Goal: Information Seeking & Learning: Learn about a topic

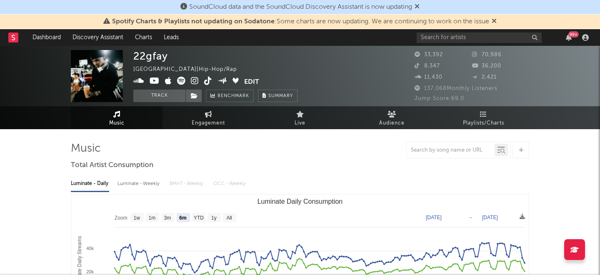
select select "6m"
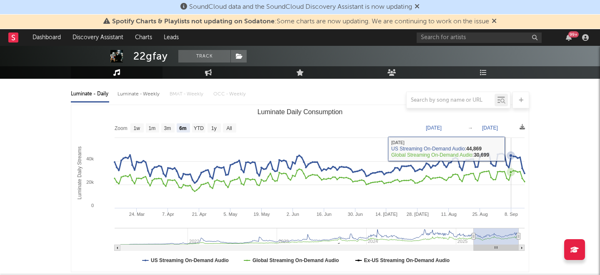
scroll to position [91, 0]
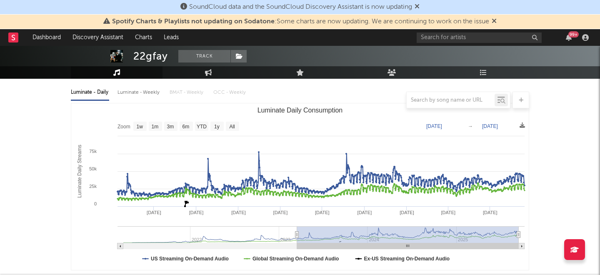
drag, startPoint x: 473, startPoint y: 235, endPoint x: 297, endPoint y: 235, distance: 176.1
click at [297, 235] on icon "Luminate Daily Consumption" at bounding box center [296, 234] width 3 height 6
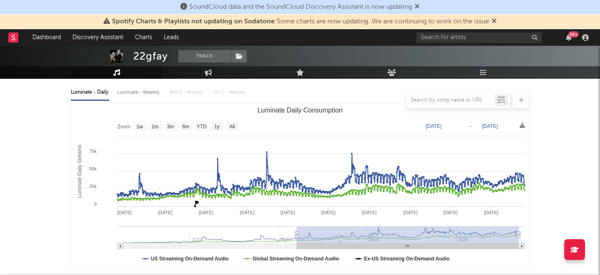
type input "2023-03-16"
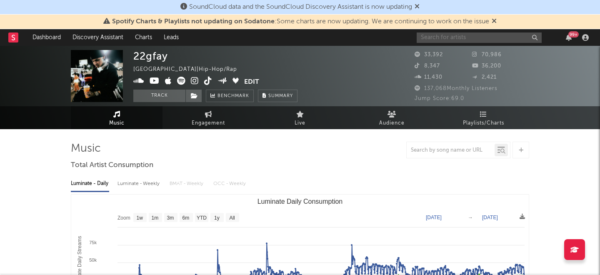
click at [461, 38] on input "text" at bounding box center [478, 37] width 125 height 10
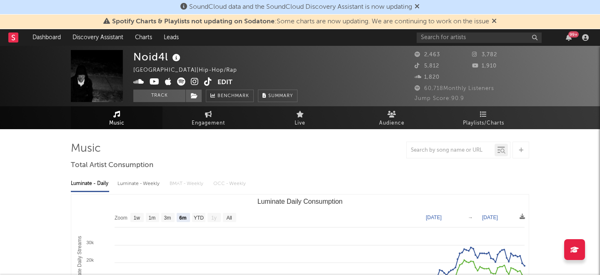
select select "6m"
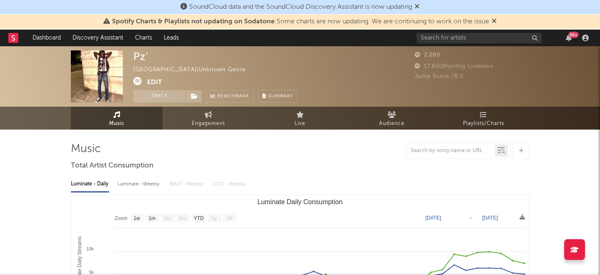
select select "1w"
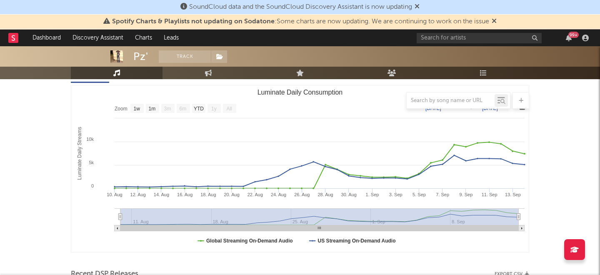
scroll to position [247, 0]
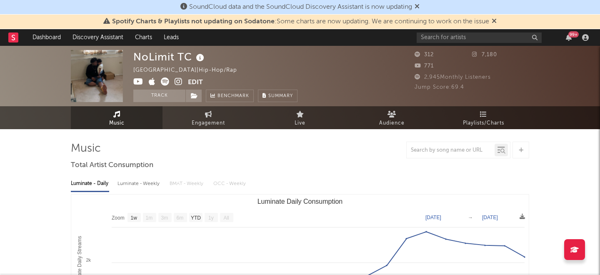
select select "1w"
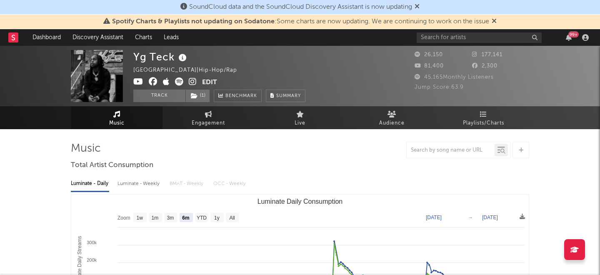
select select "6m"
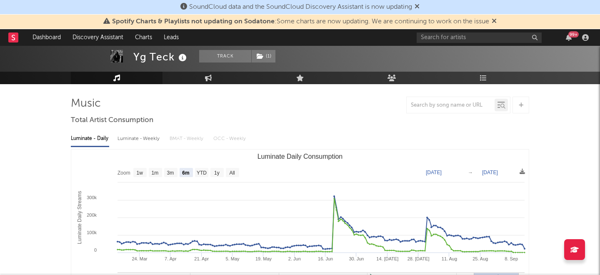
scroll to position [47, 0]
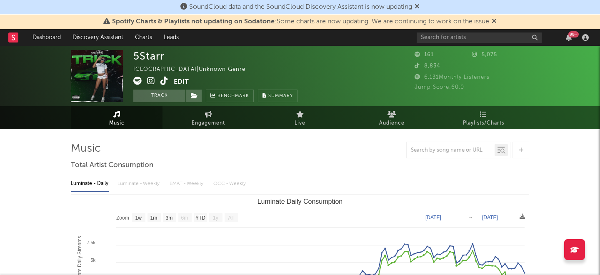
select select "1w"
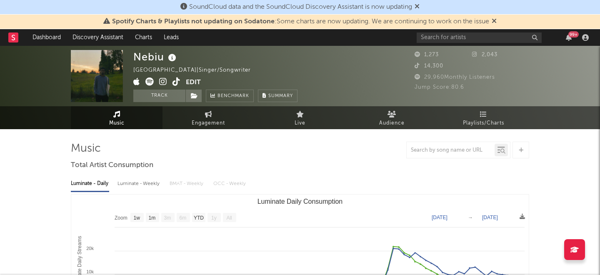
select select "1w"
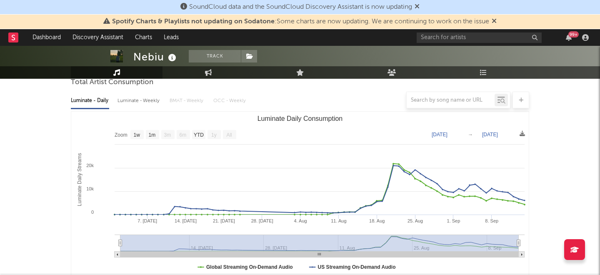
scroll to position [91, 0]
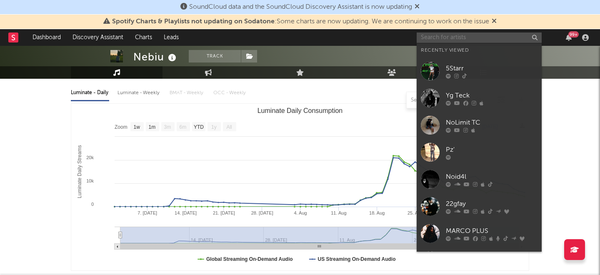
click at [431, 41] on input "text" at bounding box center [478, 37] width 125 height 10
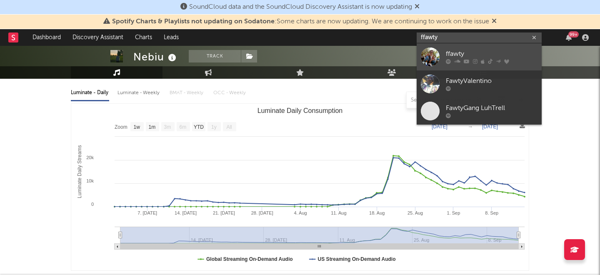
type input "ffawty"
click at [456, 59] on icon at bounding box center [457, 61] width 6 height 5
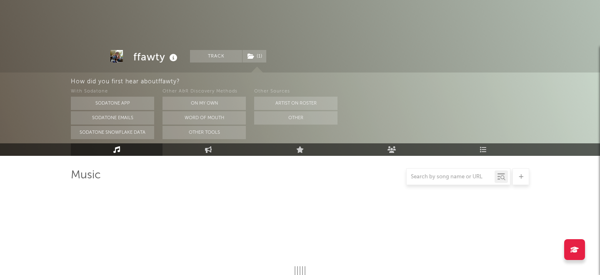
scroll to position [166, 0]
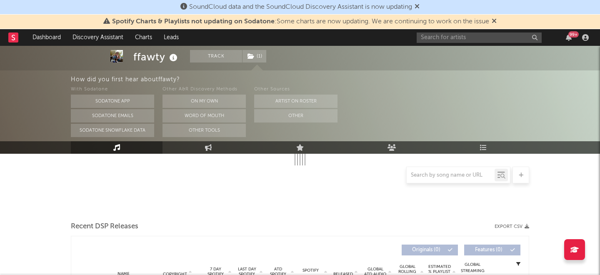
click at [279, 108] on div "Other Sources Artist on Roster Other" at bounding box center [295, 111] width 83 height 52
select select "6m"
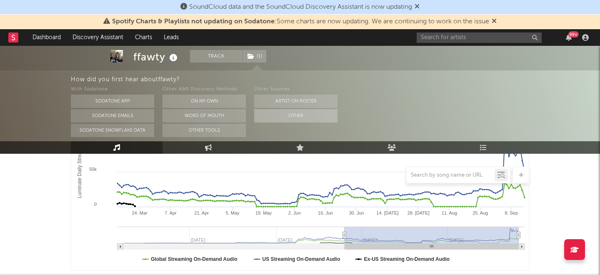
click at [279, 114] on button "Other" at bounding box center [295, 115] width 83 height 13
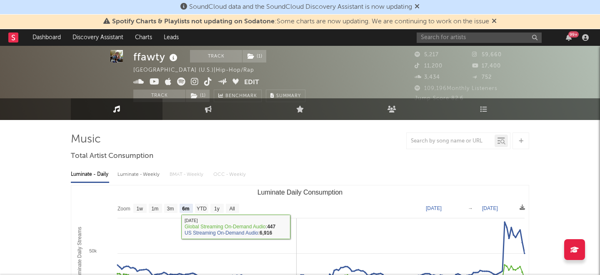
scroll to position [0, 0]
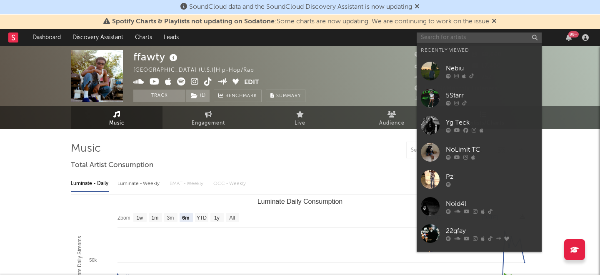
click at [459, 38] on input "text" at bounding box center [478, 37] width 125 height 10
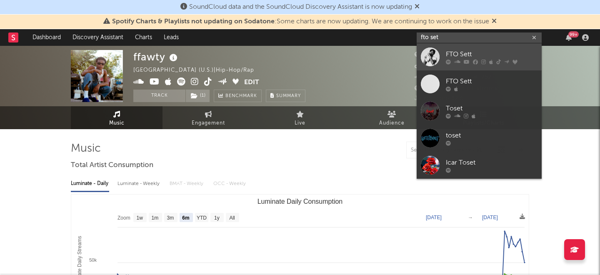
type input "fto set"
click at [465, 60] on icon at bounding box center [466, 61] width 6 height 5
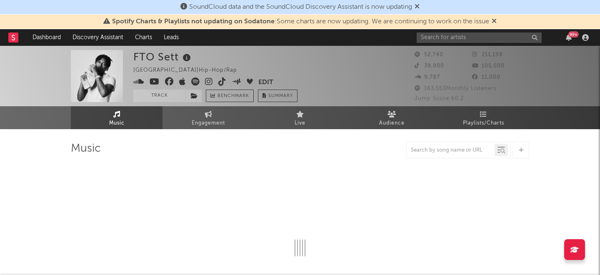
select select "6m"
